Goal: Transaction & Acquisition: Book appointment/travel/reservation

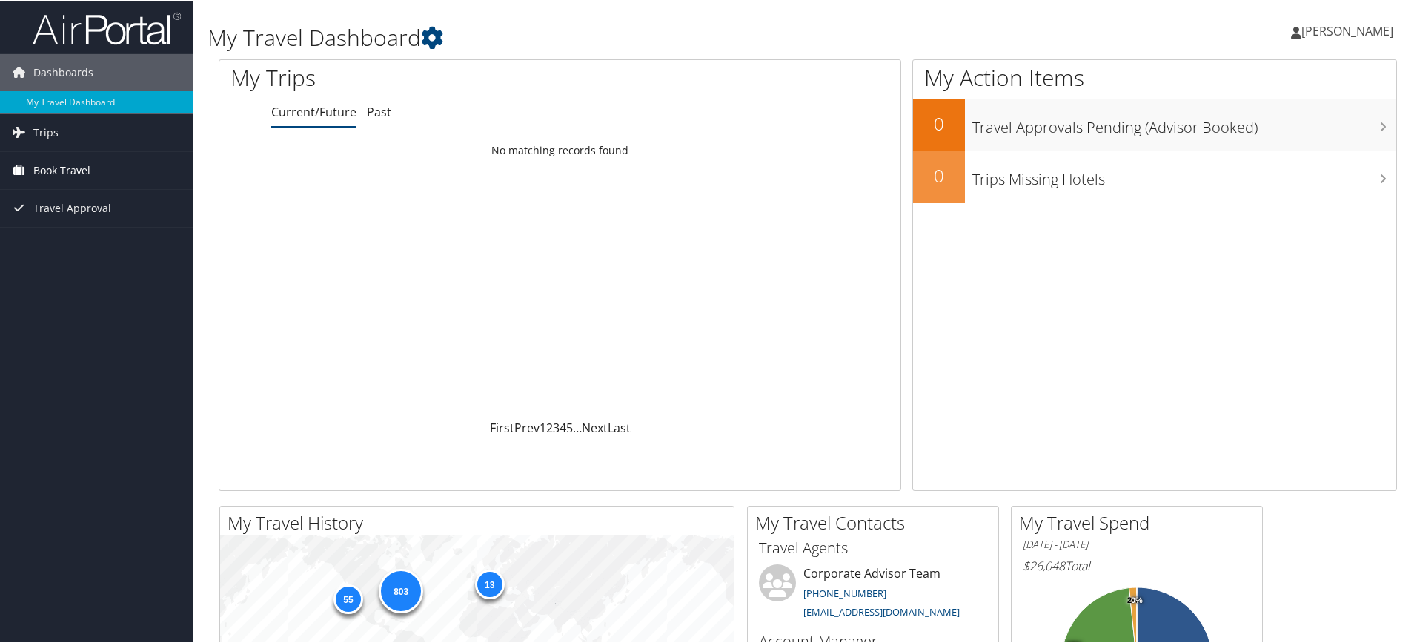
click at [83, 168] on span "Book Travel" at bounding box center [61, 168] width 57 height 37
click at [92, 242] on link "Book/Manage Online Trips" at bounding box center [96, 243] width 193 height 22
